Goal: Book appointment/travel/reservation

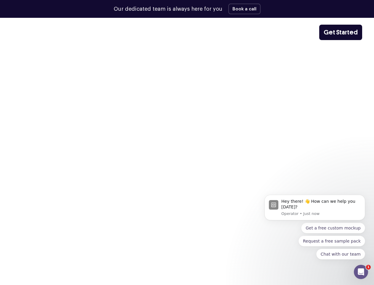
click at [187, 142] on img at bounding box center [187, 135] width 374 height 177
click at [242, 9] on button "Book a call" at bounding box center [245, 9] width 32 height 11
